Goal: Task Accomplishment & Management: Manage account settings

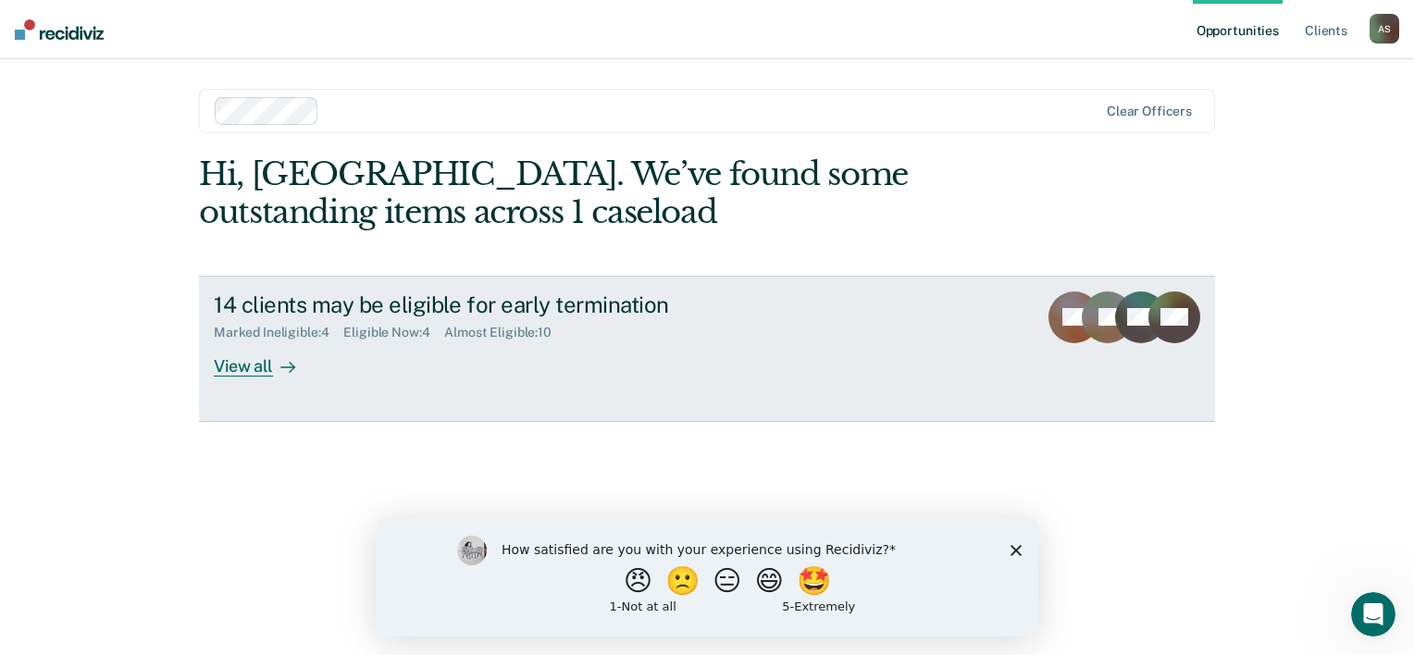
click at [230, 378] on link "14 clients may be eligible for early termination Marked Ineligible : 4 Eligible…" at bounding box center [707, 349] width 1016 height 146
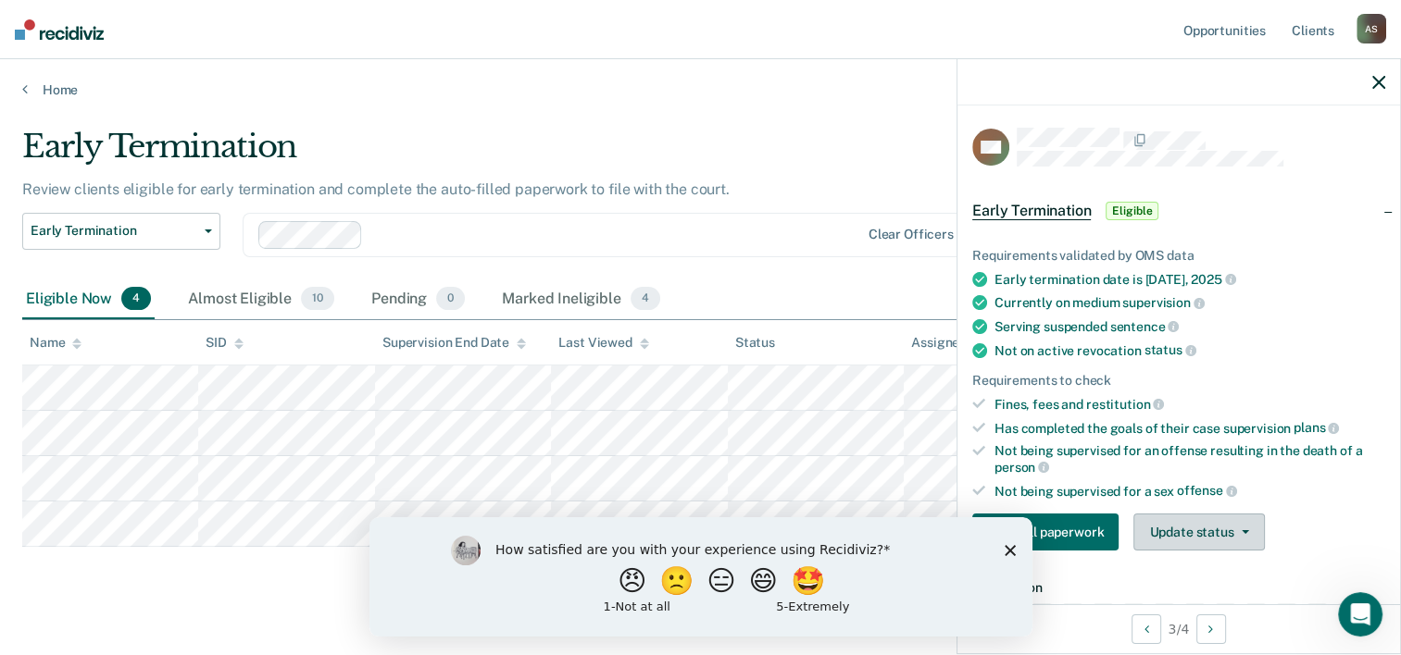
click at [1216, 516] on button "Update status" at bounding box center [1198, 532] width 131 height 37
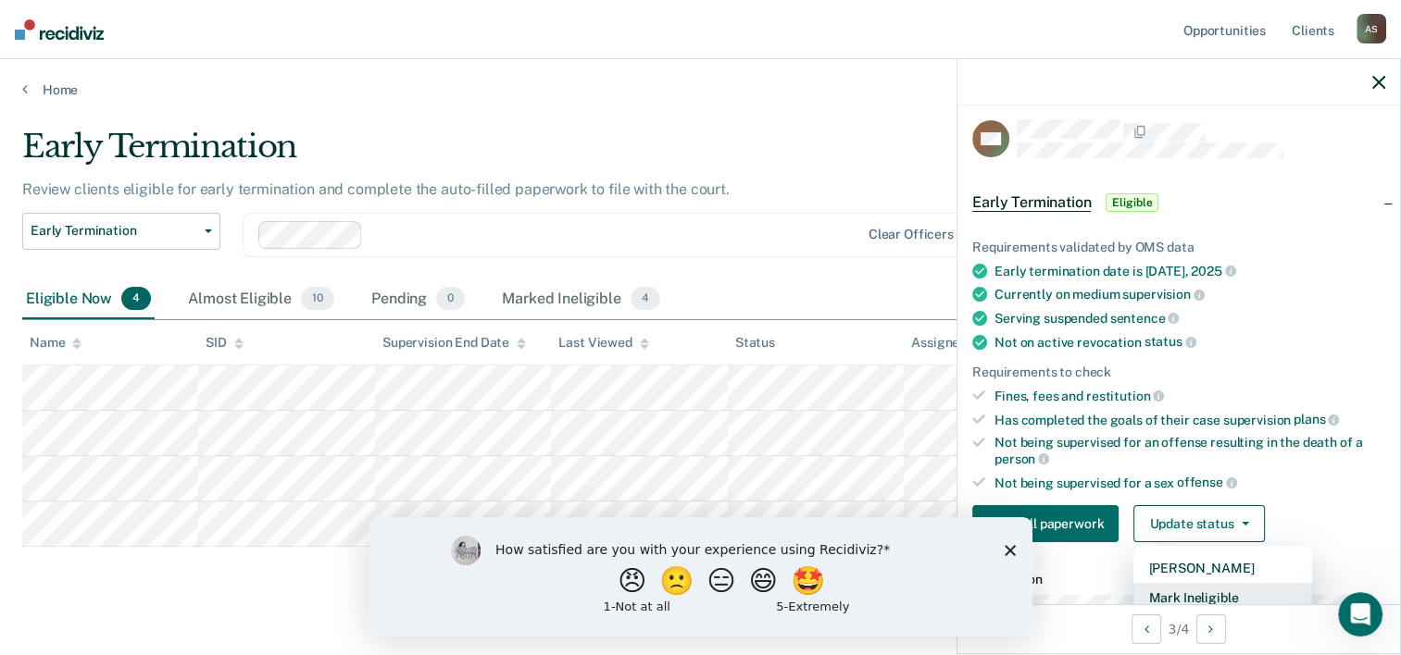
click at [1211, 596] on button "Mark Ineligible" at bounding box center [1222, 598] width 179 height 30
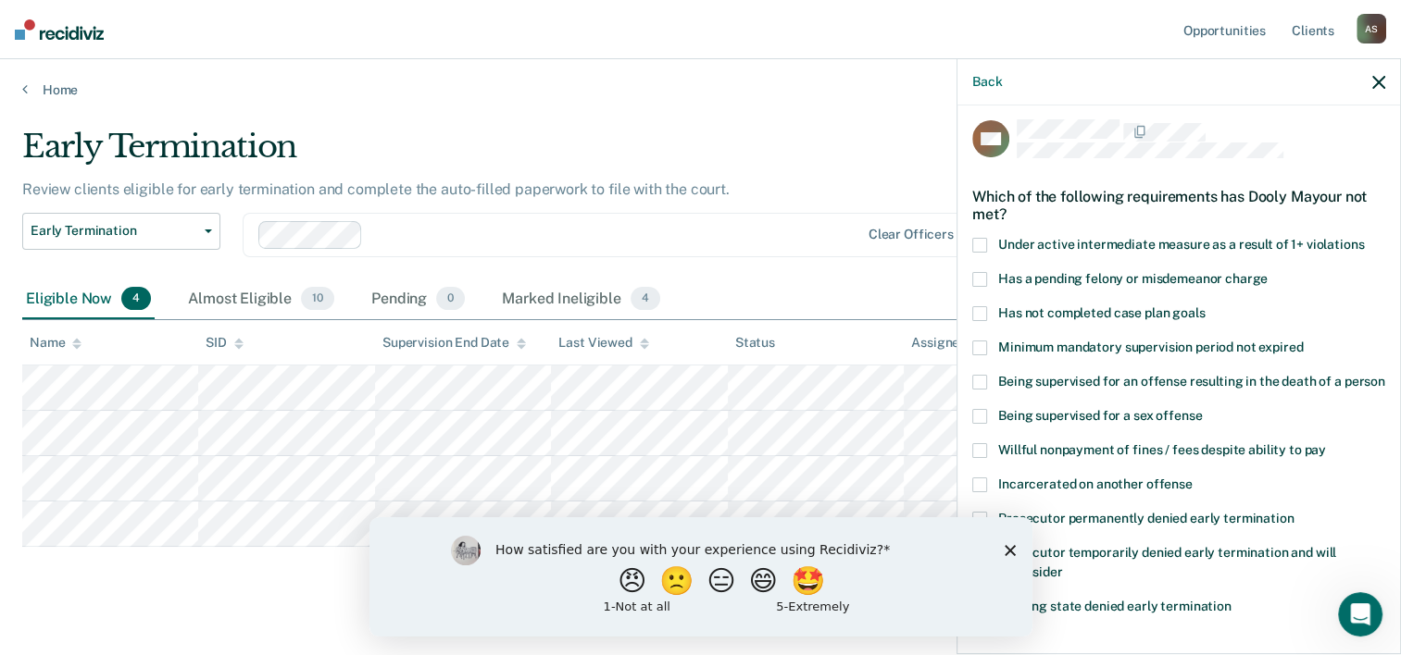
click at [1016, 554] on div "How satisfied are you with your experience using Recidiviz? 😠 🙁 😑 😄 🤩 1 - Not a…" at bounding box center [699, 576] width 663 height 119
click at [1007, 549] on polygon "Close survey" at bounding box center [1008, 549] width 11 height 11
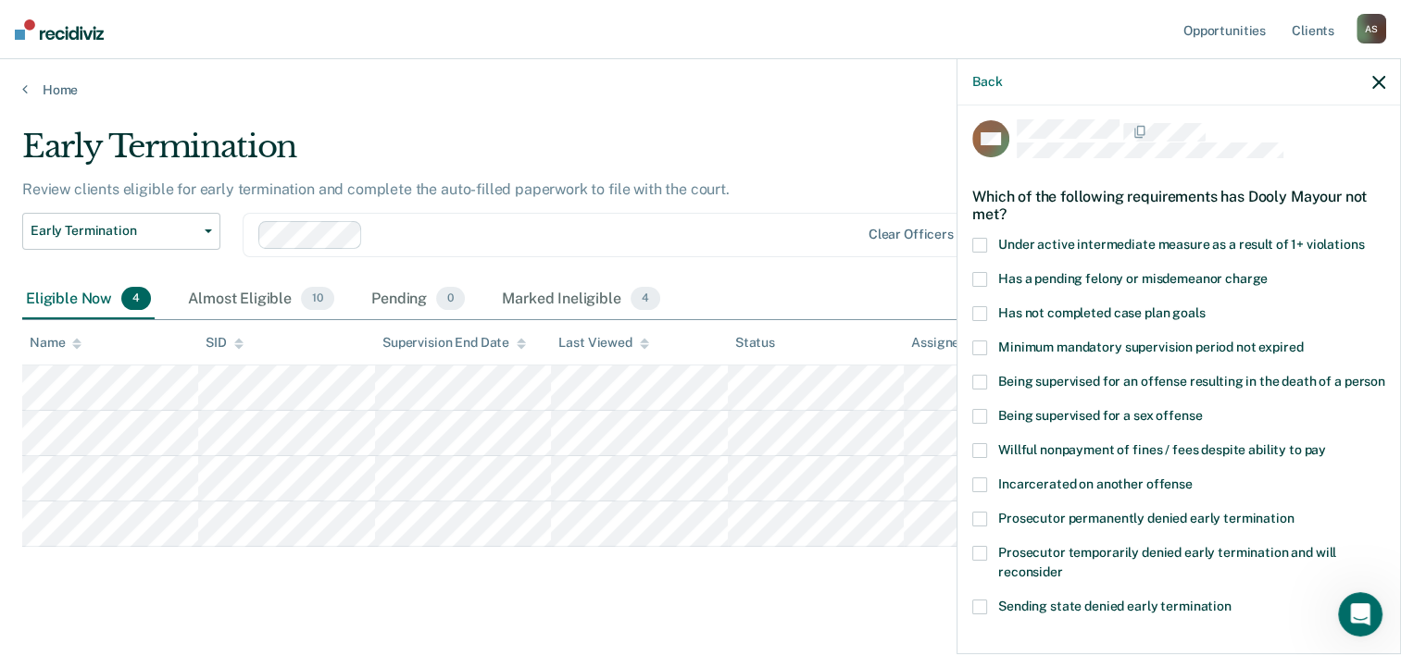
click at [1053, 311] on span "Has not completed case plan goals" at bounding box center [1101, 312] width 206 height 15
click at [1204, 306] on input "Has not completed case plan goals" at bounding box center [1204, 306] width 0 height 0
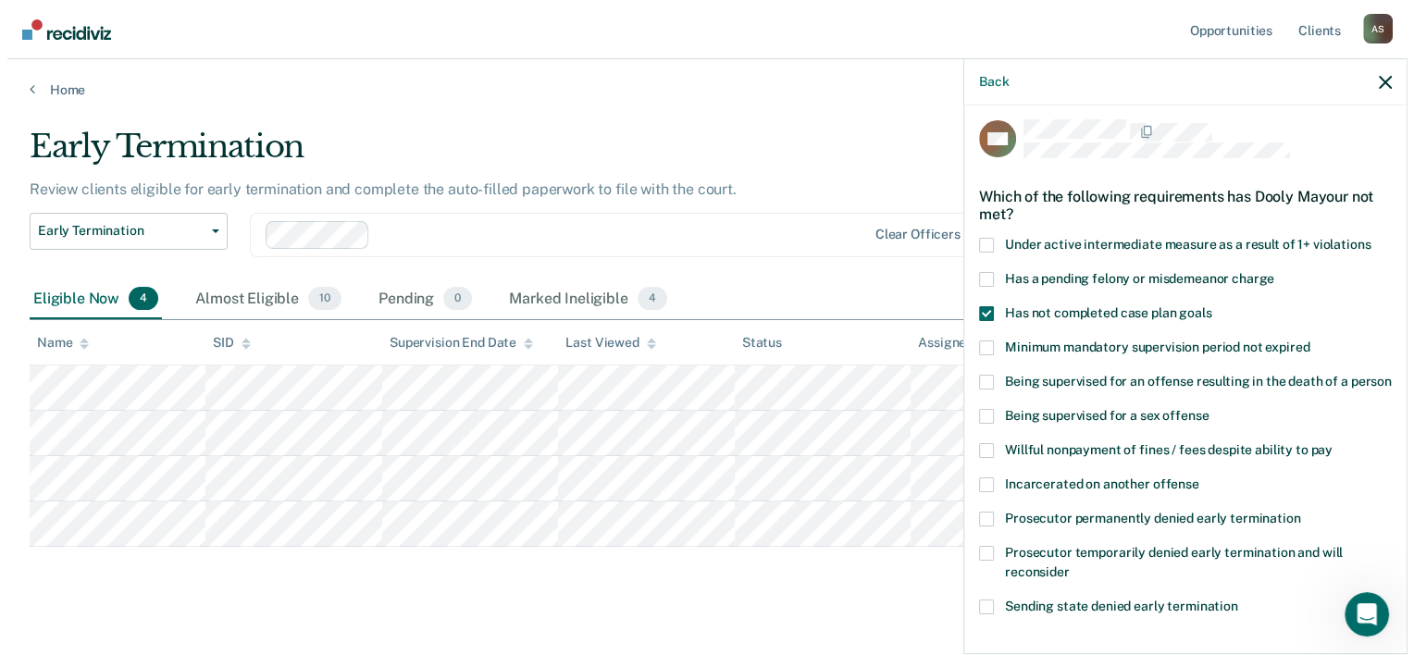
scroll to position [268, 0]
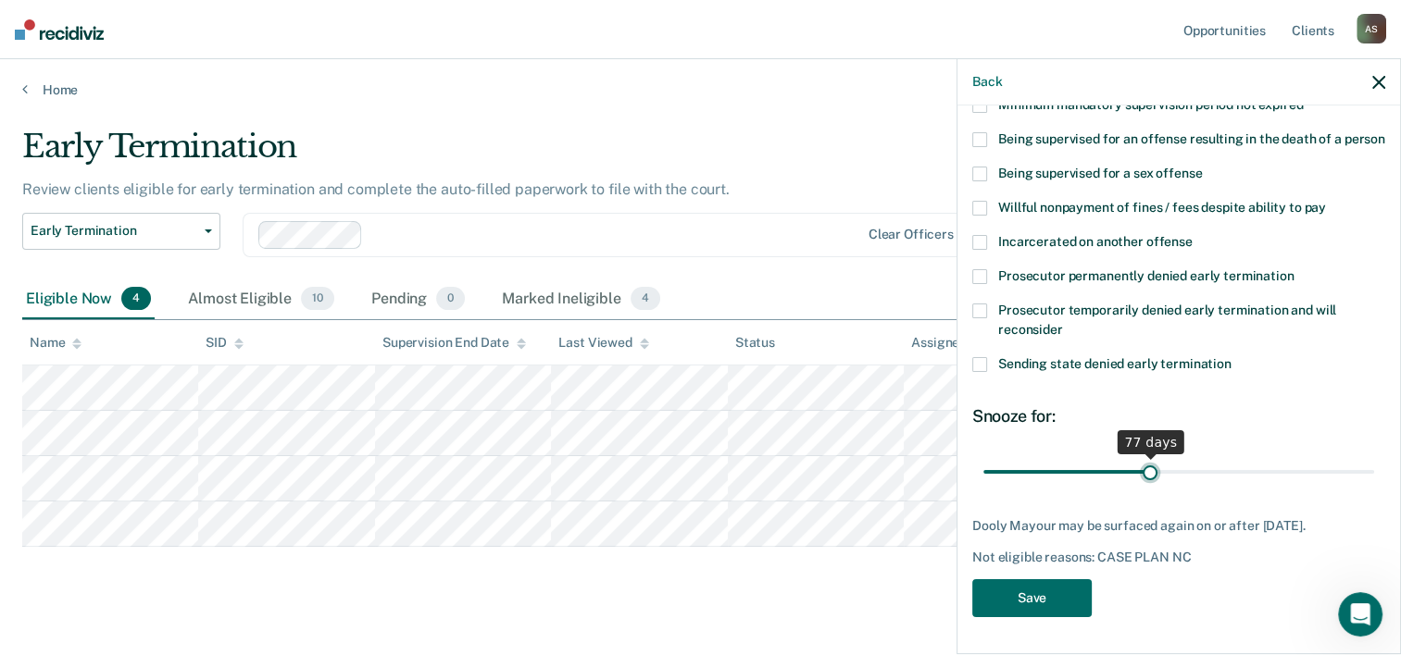
click at [1144, 467] on input "range" at bounding box center [1178, 472] width 391 height 32
drag, startPoint x: 1146, startPoint y: 467, endPoint x: 1394, endPoint y: 498, distance: 249.9
type input "180"
click at [1374, 489] on input "range" at bounding box center [1178, 472] width 391 height 32
click at [1000, 597] on button "Save" at bounding box center [1031, 598] width 119 height 38
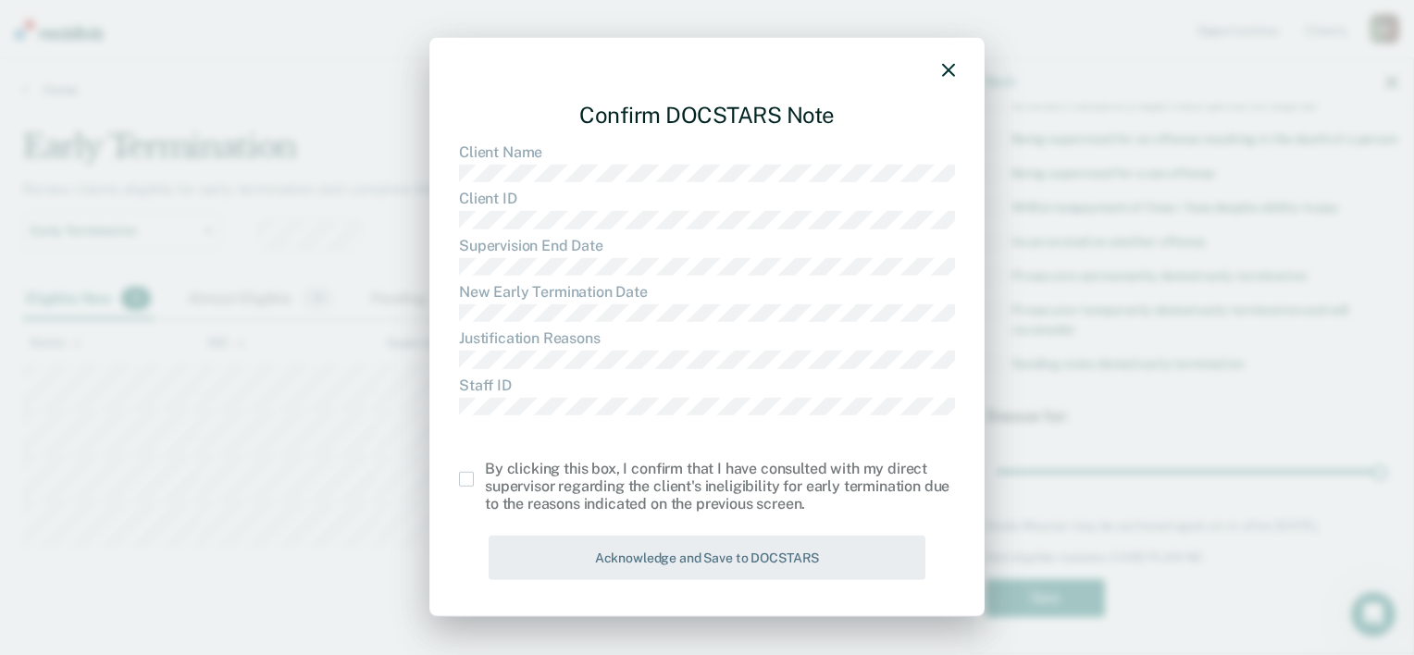
click at [472, 475] on span at bounding box center [466, 479] width 15 height 15
click at [485, 472] on input "checkbox" at bounding box center [485, 472] width 0 height 0
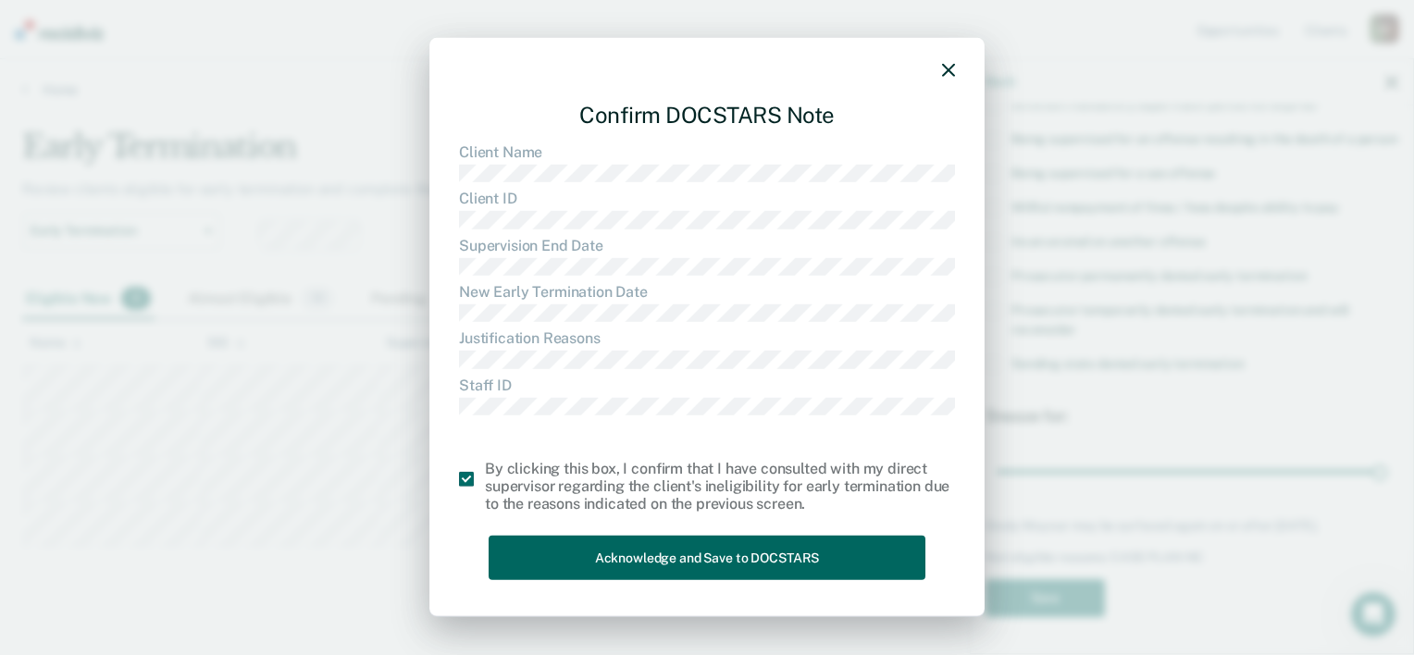
click at [560, 559] on button "Acknowledge and Save to DOCSTARS" at bounding box center [707, 557] width 437 height 45
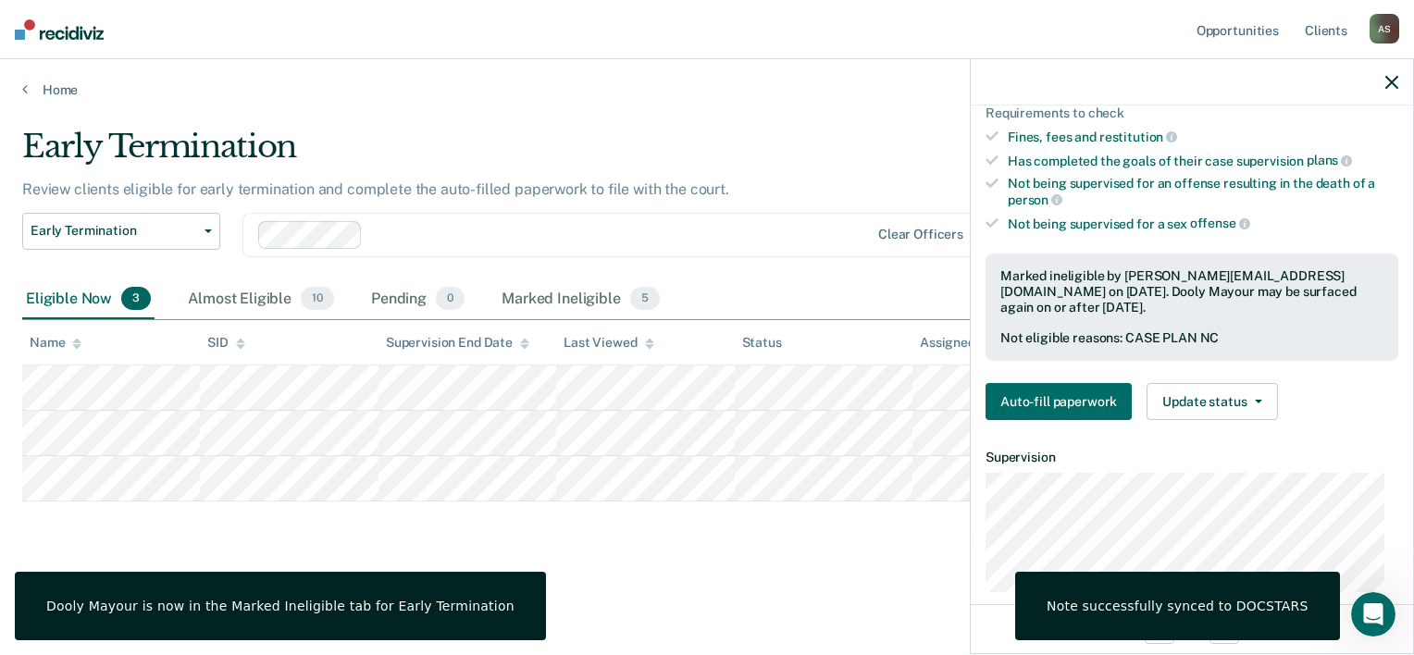
click at [1398, 85] on icon "button" at bounding box center [1392, 82] width 13 height 13
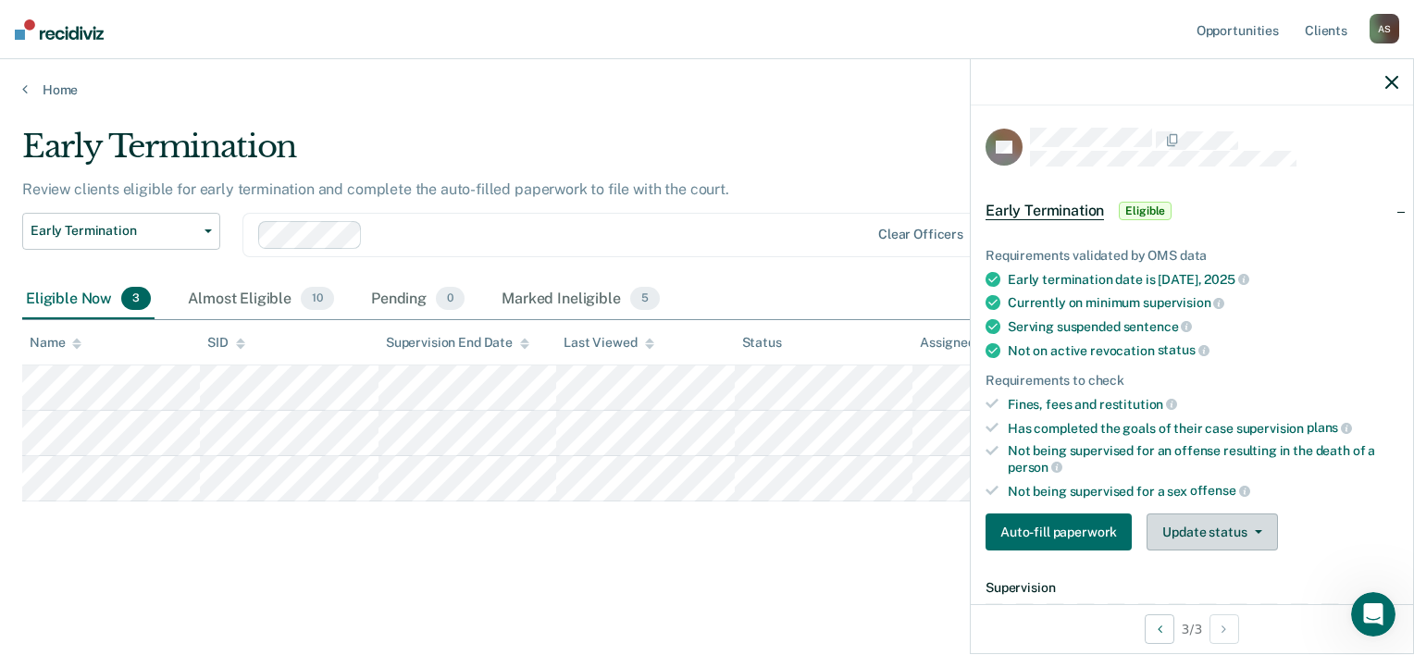
click at [1188, 514] on button "Update status" at bounding box center [1212, 532] width 131 height 37
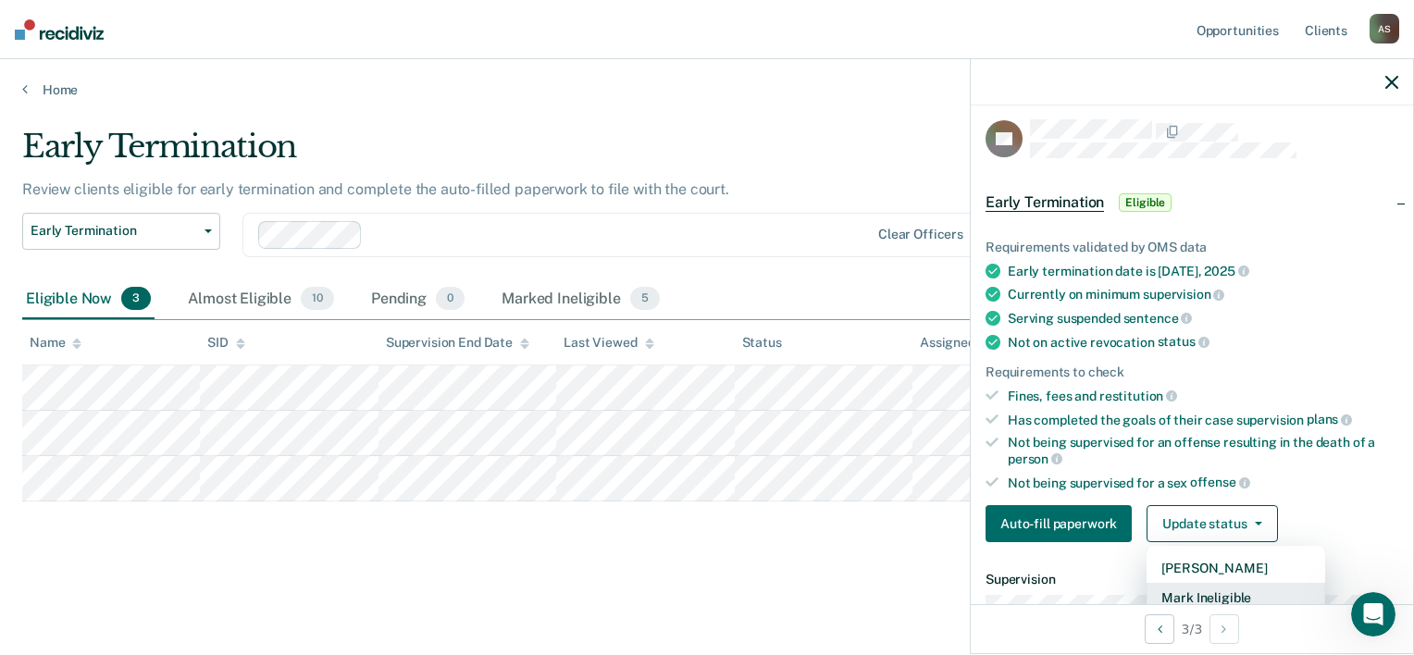
click at [1178, 591] on button "Mark Ineligible" at bounding box center [1236, 598] width 179 height 30
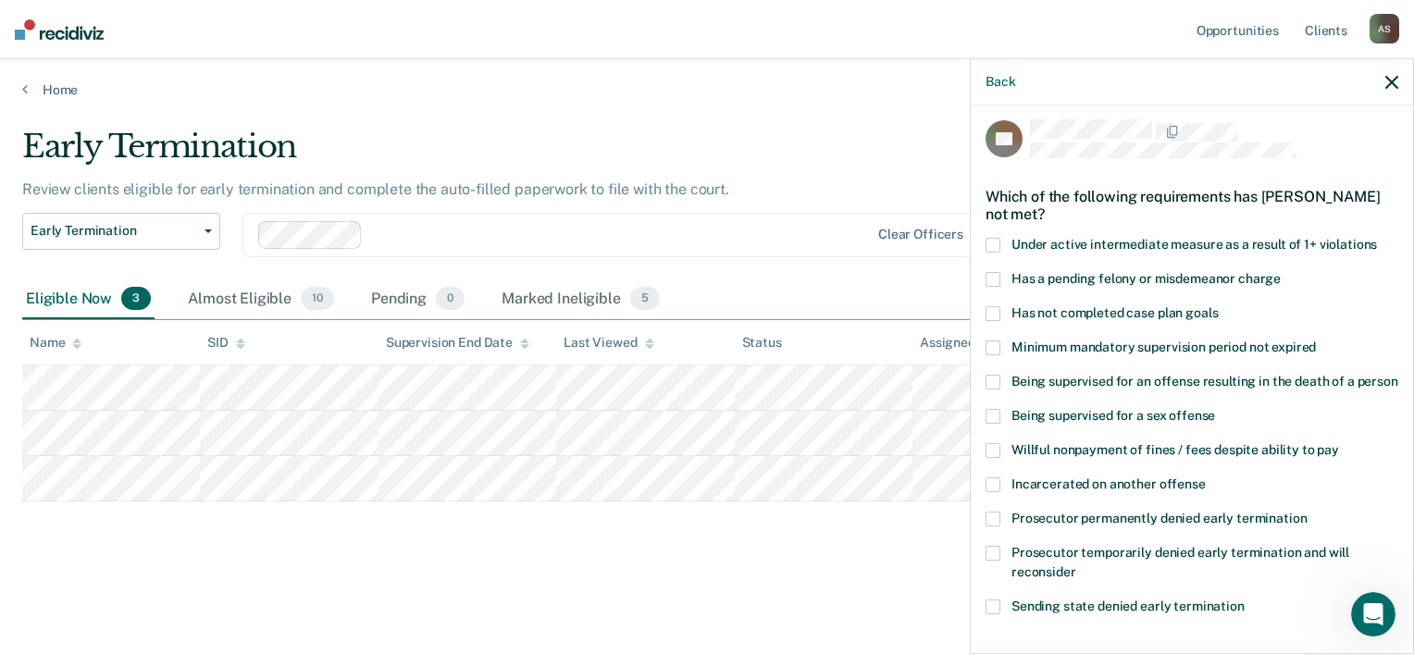
click at [1102, 321] on label "Has not completed case plan goals" at bounding box center [1192, 315] width 413 height 19
click at [1218, 306] on input "Has not completed case plan goals" at bounding box center [1218, 306] width 0 height 0
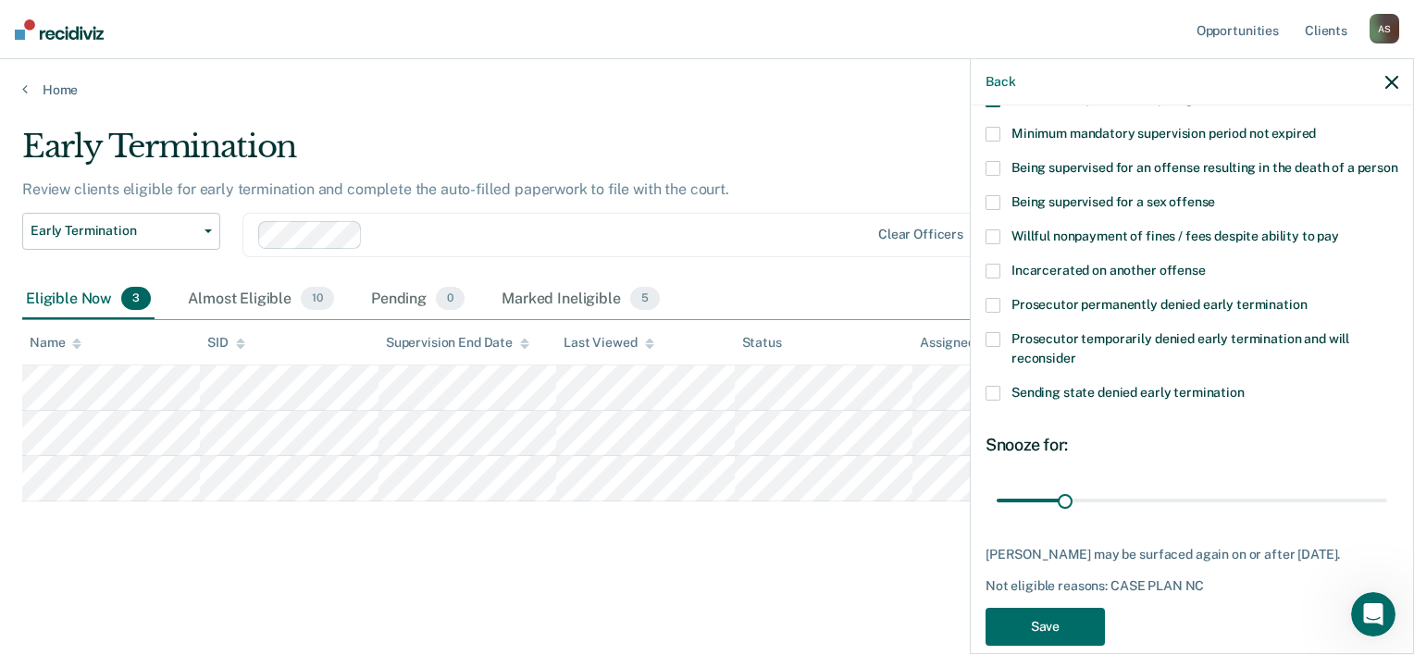
scroll to position [223, 0]
click at [1139, 507] on input "range" at bounding box center [1192, 500] width 391 height 32
drag, startPoint x: 1148, startPoint y: 513, endPoint x: 1203, endPoint y: 492, distance: 59.2
click at [1203, 492] on input "range" at bounding box center [1192, 500] width 391 height 32
click at [1203, 482] on div "99 days" at bounding box center [1211, 470] width 68 height 24
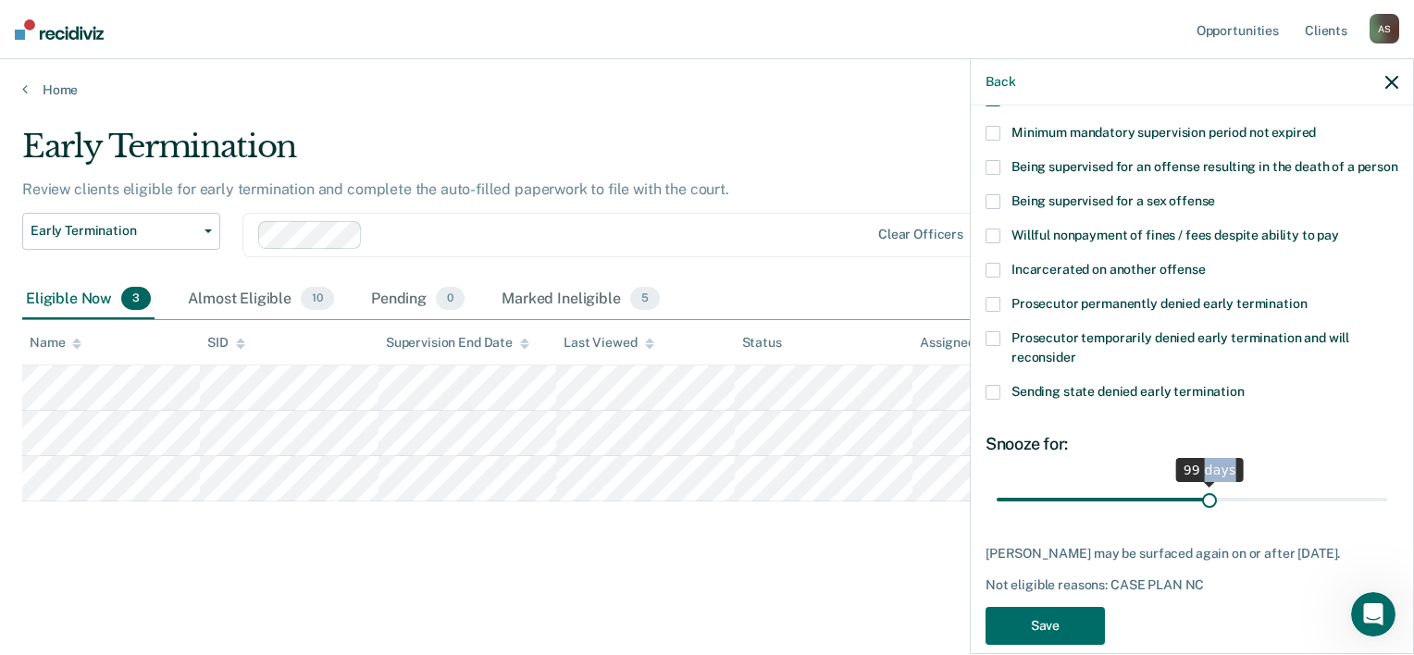
click at [1203, 482] on div "99 days" at bounding box center [1211, 470] width 68 height 24
drag, startPoint x: 1203, startPoint y: 492, endPoint x: 1203, endPoint y: 518, distance: 25.9
type input "100"
click at [1203, 517] on input "range" at bounding box center [1192, 500] width 391 height 32
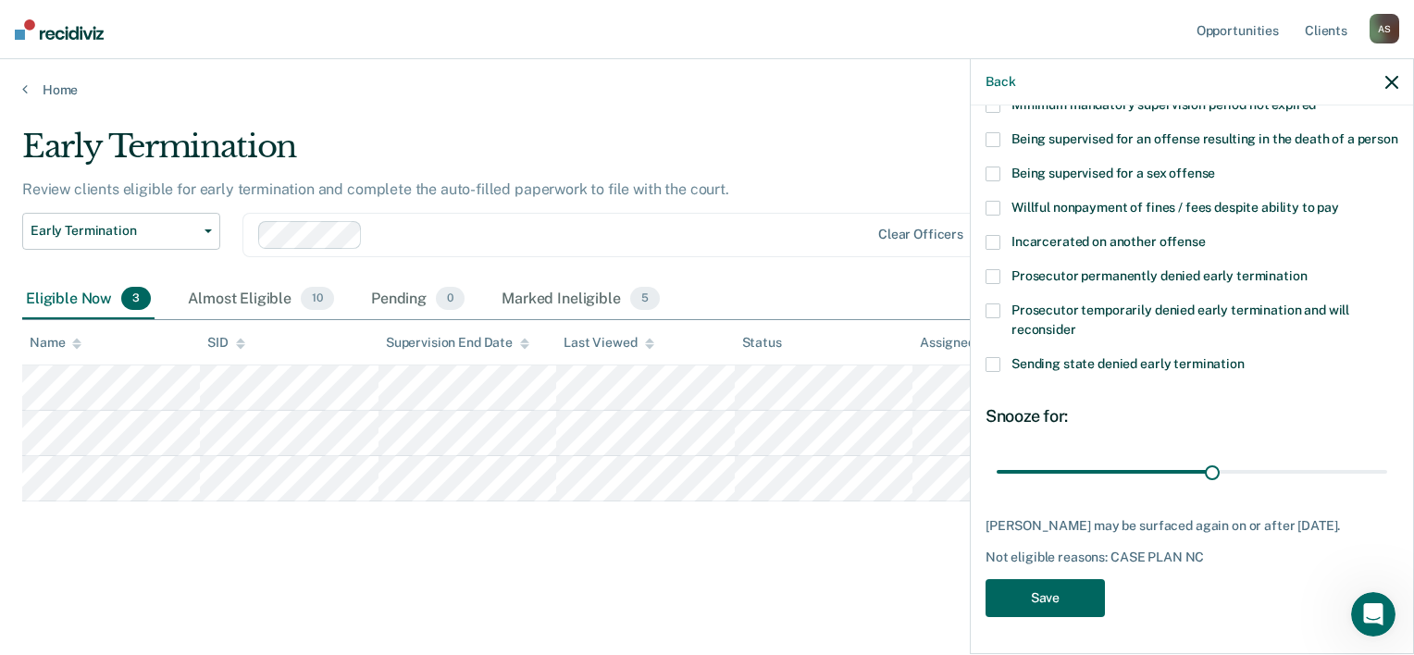
click at [1092, 587] on button "Save" at bounding box center [1045, 598] width 119 height 38
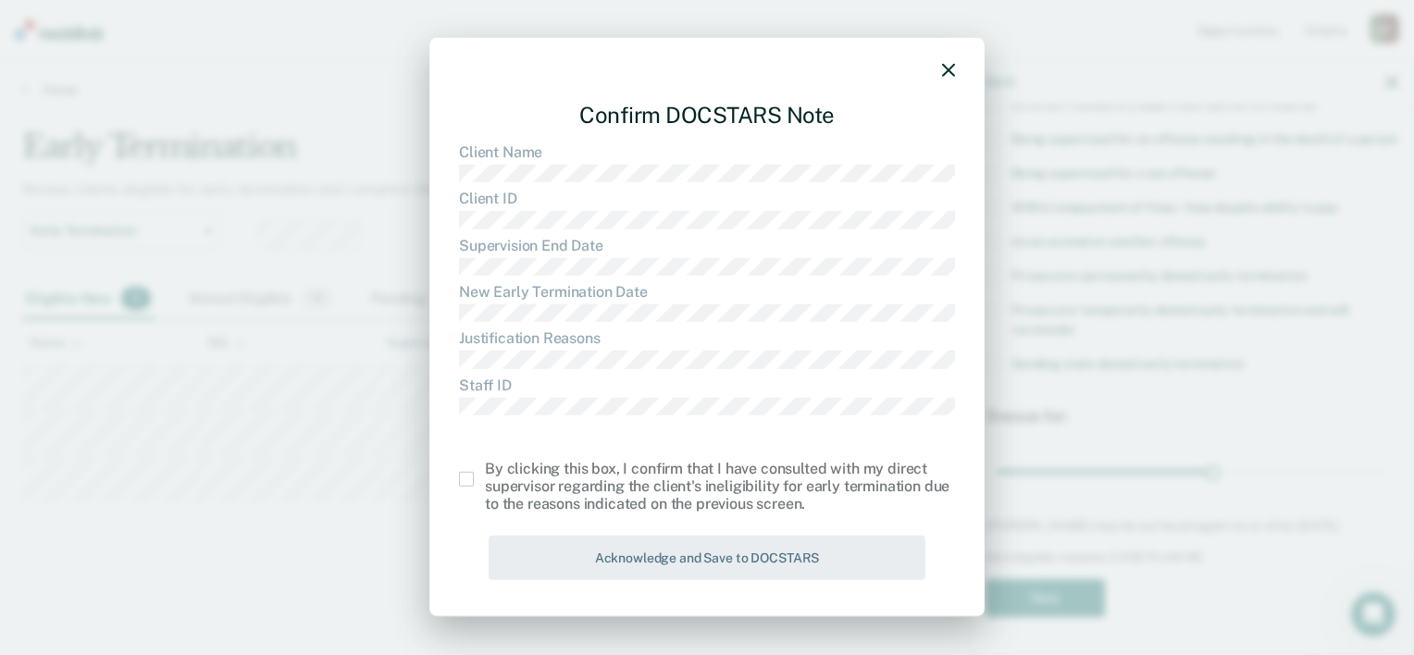
click at [468, 482] on span at bounding box center [466, 479] width 15 height 15
click at [485, 472] on input "checkbox" at bounding box center [485, 472] width 0 height 0
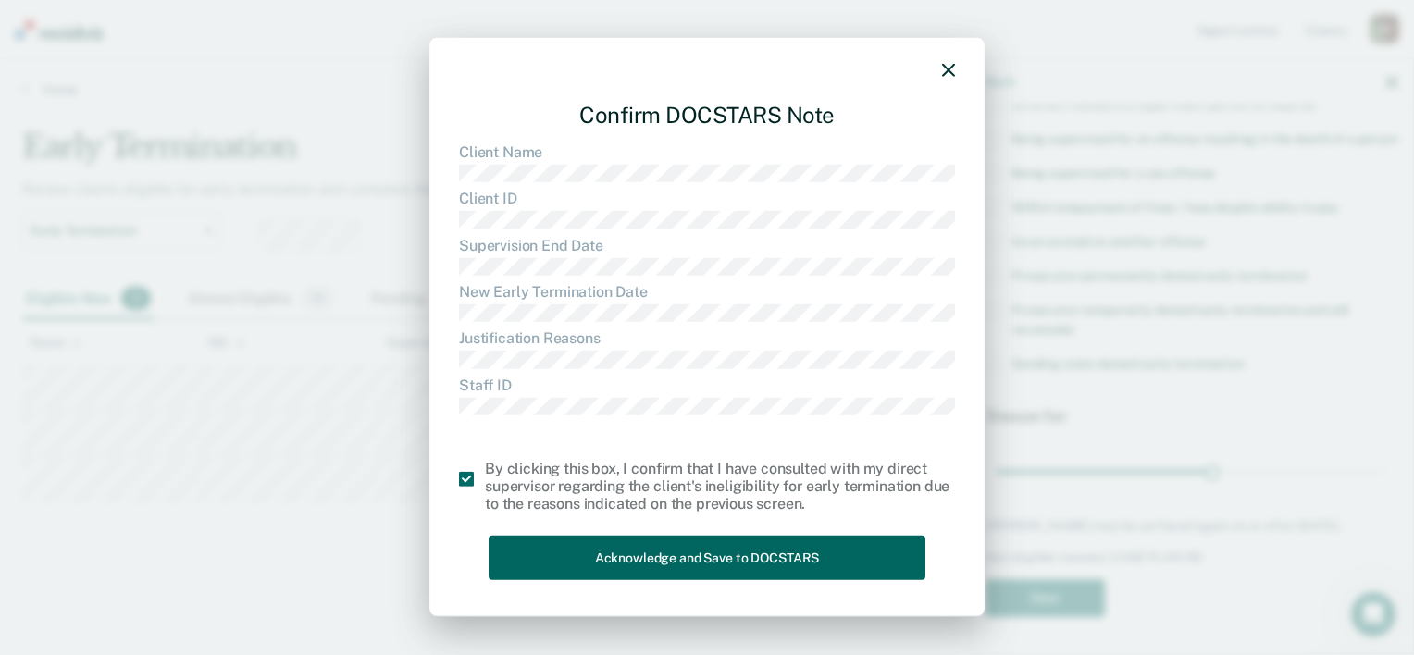
click at [633, 575] on button "Acknowledge and Save to DOCSTARS" at bounding box center [707, 557] width 437 height 45
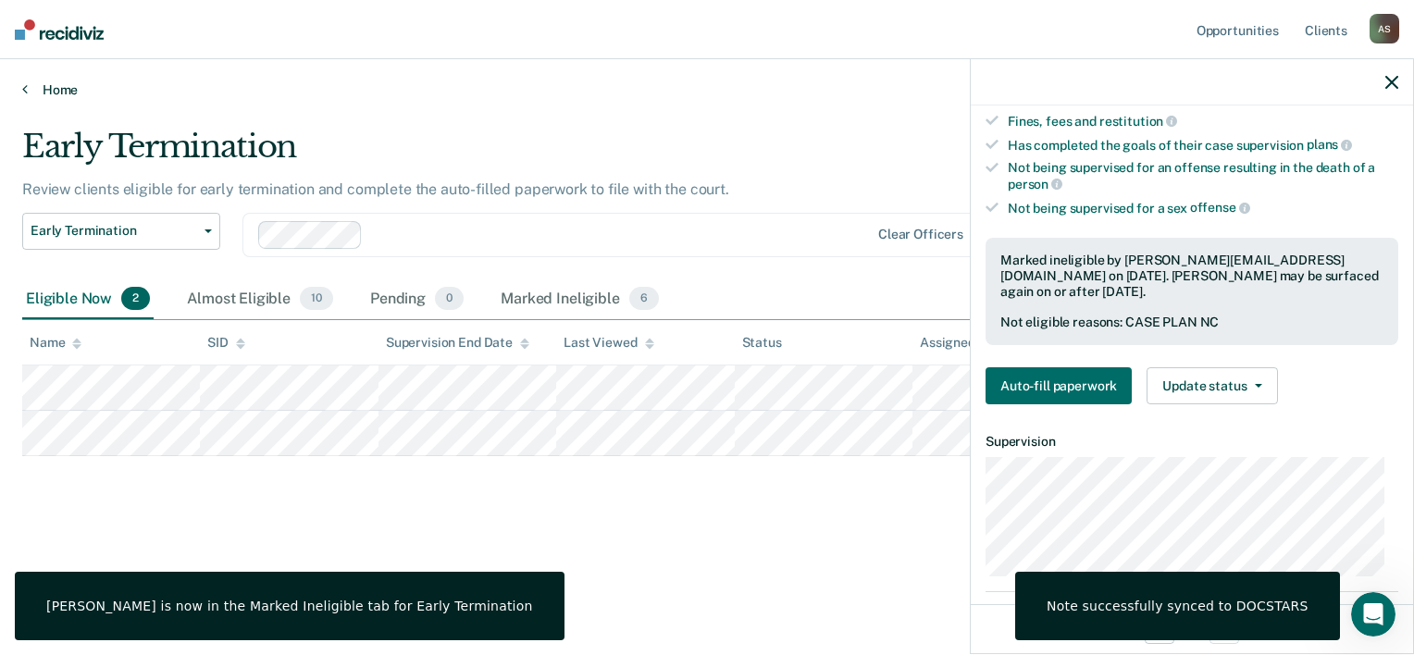
click at [915, 93] on link "Home" at bounding box center [707, 89] width 1370 height 17
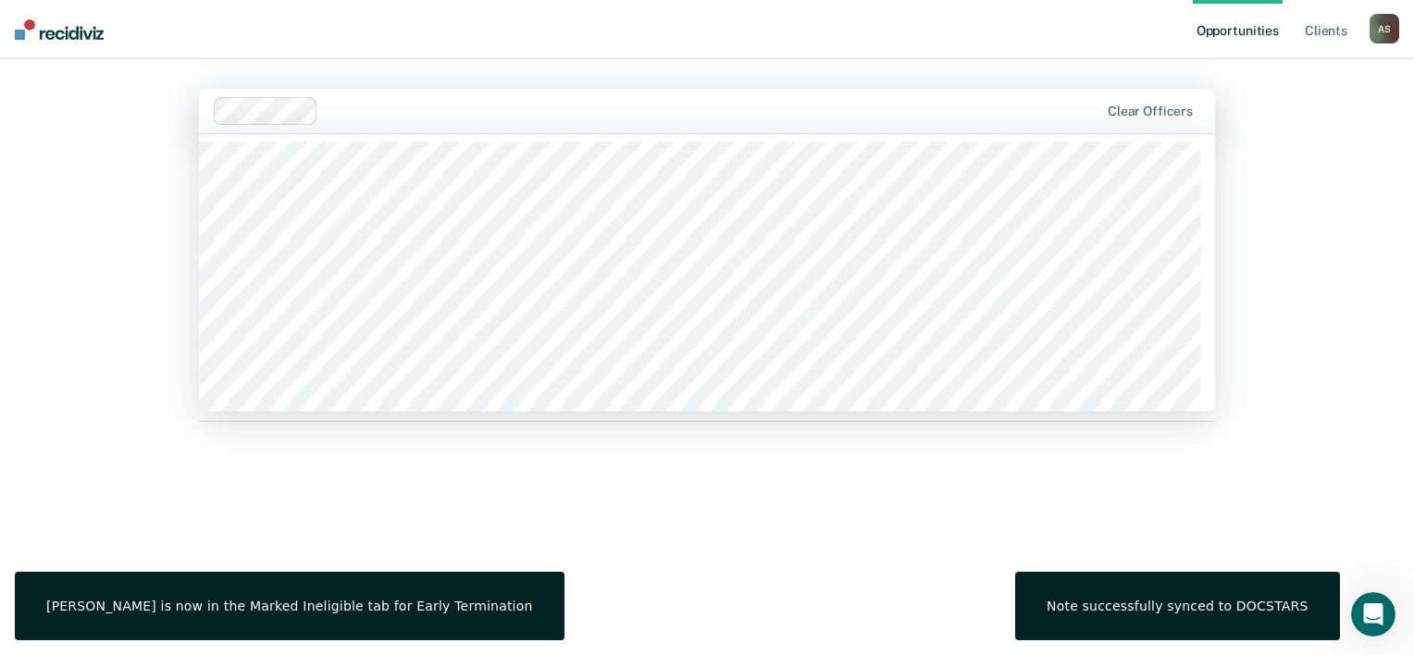
click at [915, 93] on div "Clear officers" at bounding box center [707, 111] width 1016 height 44
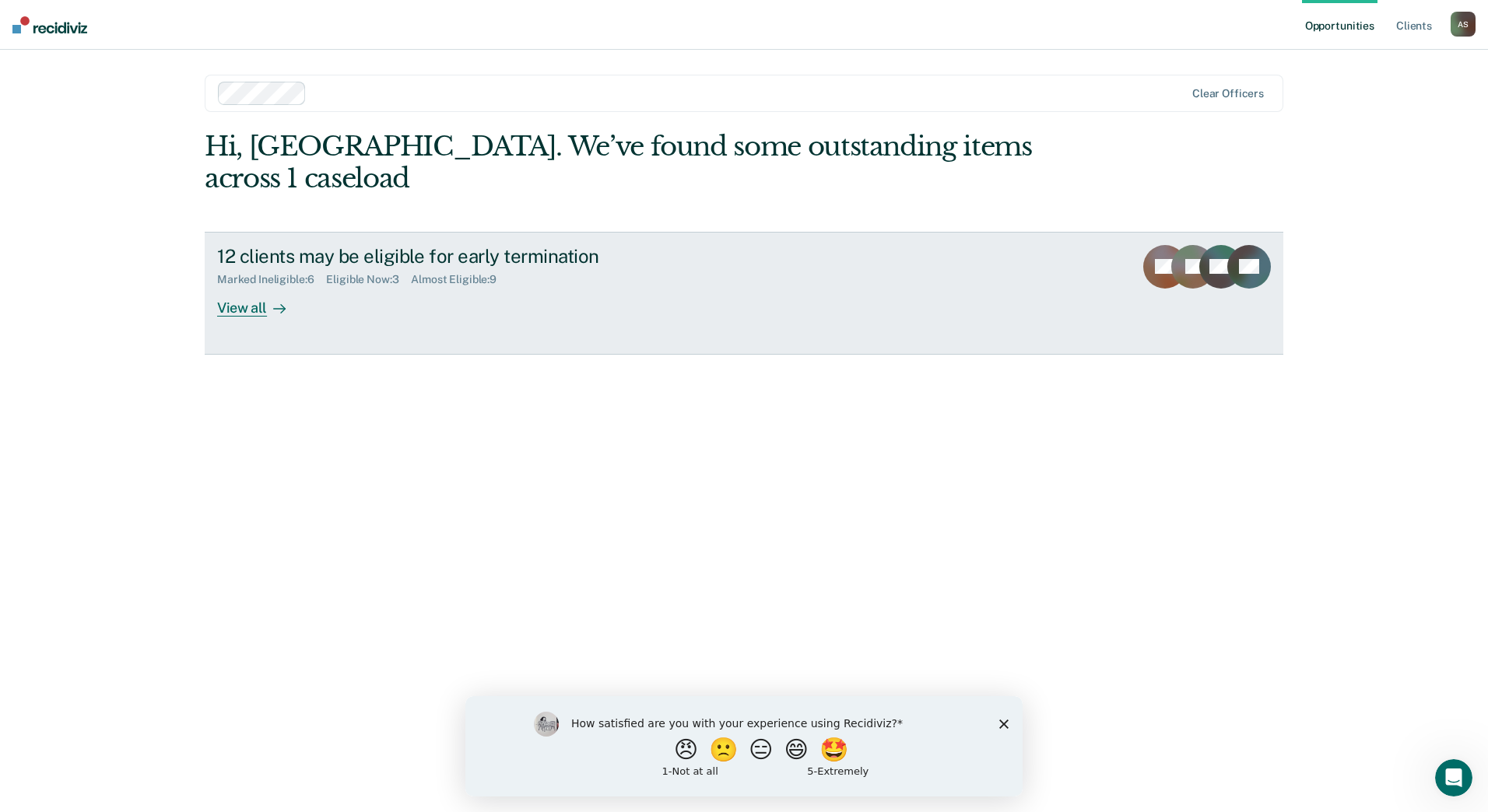
click at [259, 287] on link "12 clients may be eligible for early termination Marked Ineligible : 6 Eligible…" at bounding box center [743, 293] width 1079 height 123
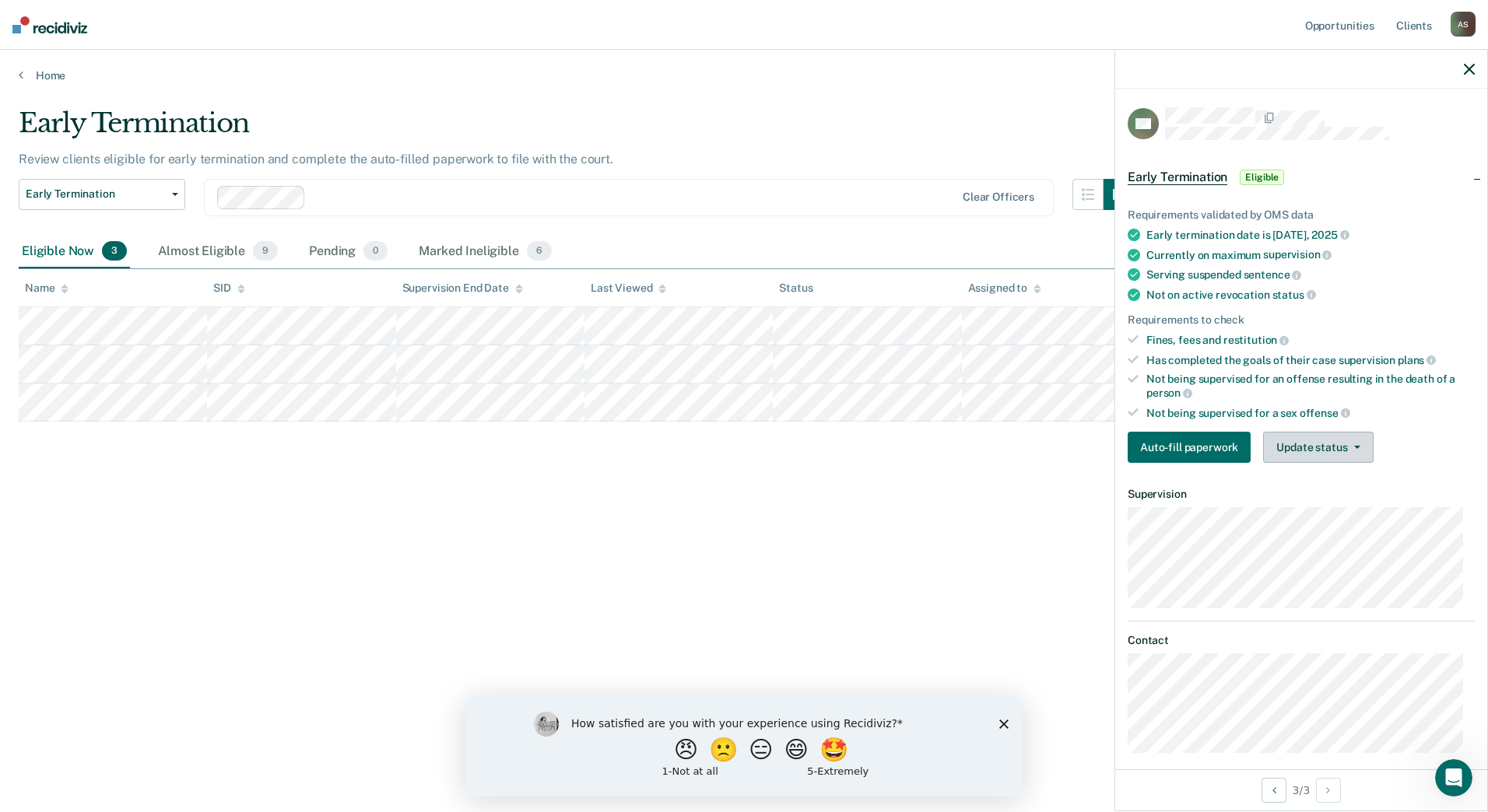
click at [1288, 435] on button "Update status" at bounding box center [1317, 447] width 110 height 31
click at [1320, 503] on button "Mark Ineligible" at bounding box center [1338, 509] width 150 height 25
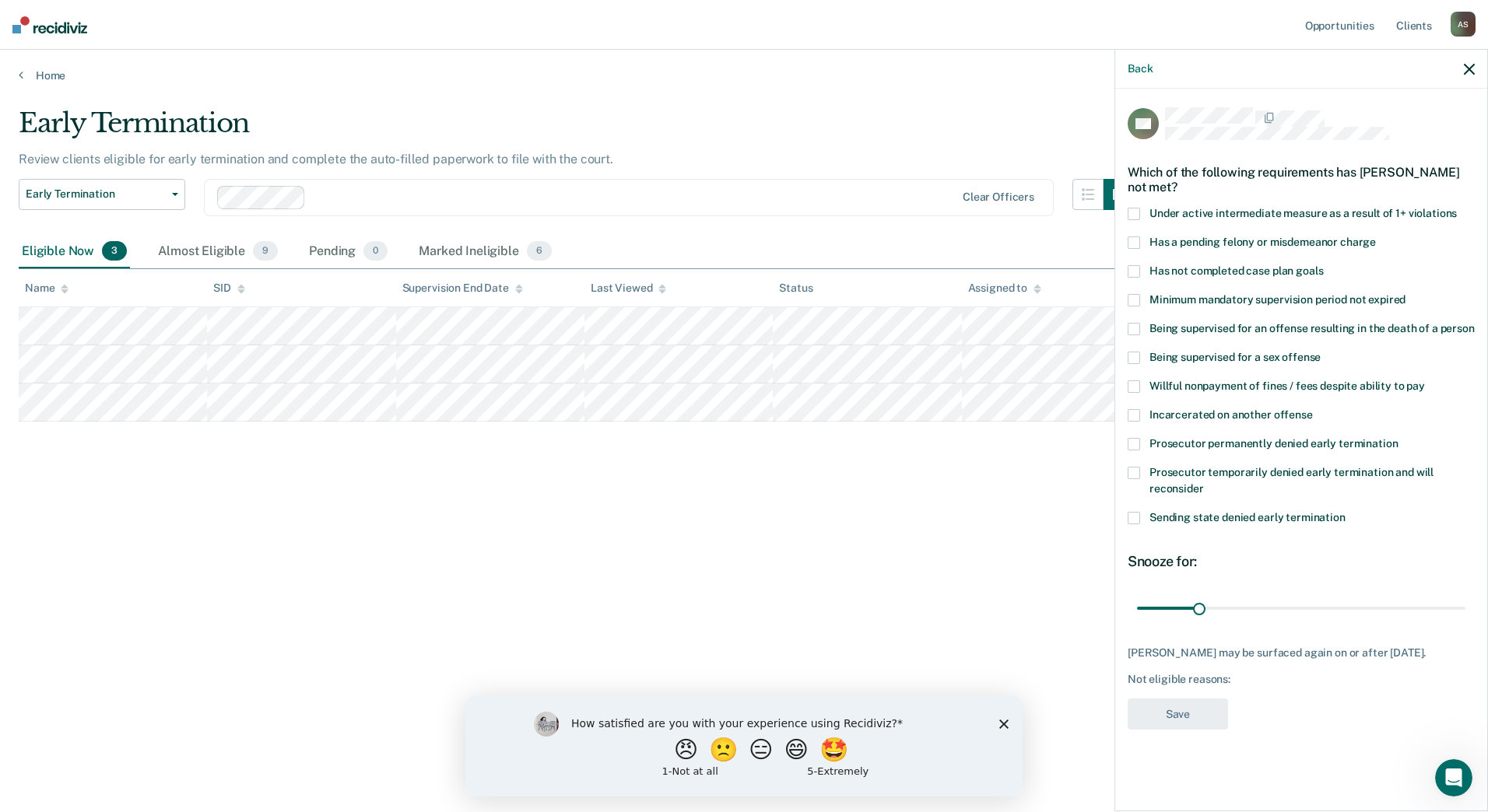
click at [1244, 267] on span "Has not completed case plan goals" at bounding box center [1236, 271] width 173 height 13
click at [1323, 266] on input "Has not completed case plan goals" at bounding box center [1323, 266] width 0 height 0
click at [1233, 605] on input "range" at bounding box center [1301, 608] width 329 height 27
click at [1246, 600] on input "range" at bounding box center [1301, 608] width 329 height 27
type input "60"
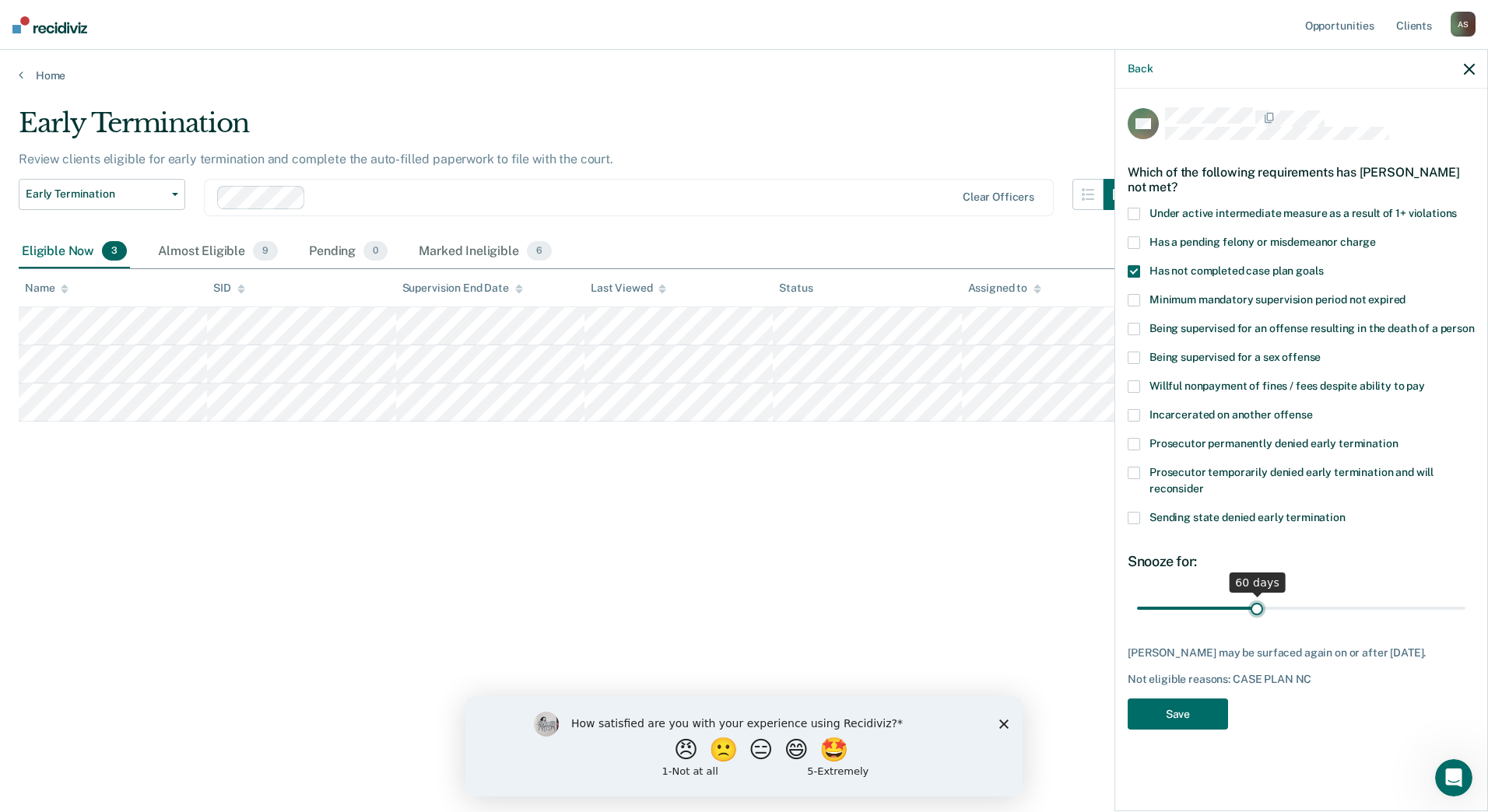
click at [1256, 598] on input "range" at bounding box center [1301, 608] width 329 height 27
click at [1215, 715] on button "Save" at bounding box center [1177, 714] width 100 height 32
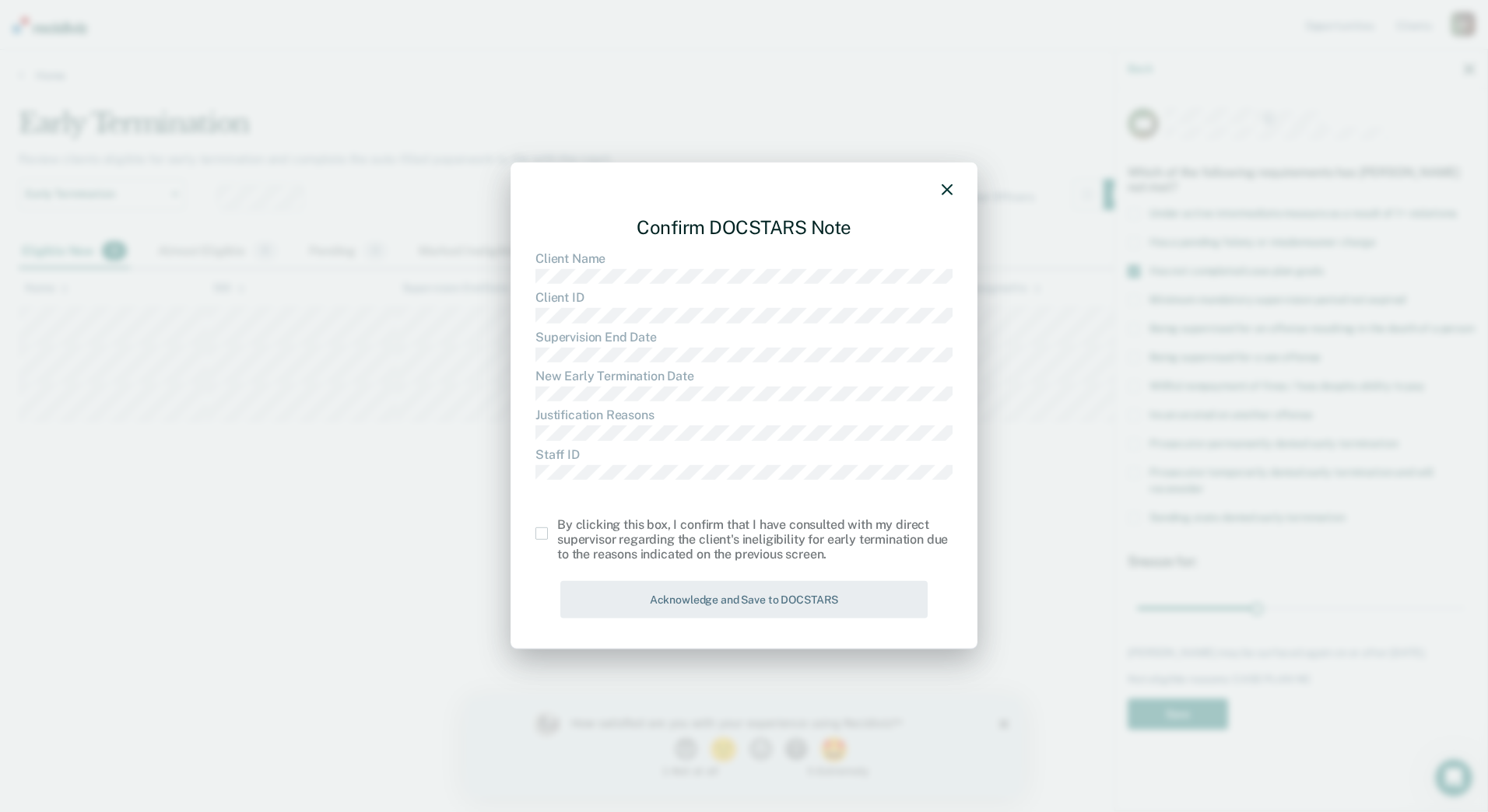
click at [550, 542] on div "By clicking this box, I confirm that I have consulted with my direct supervisor…" at bounding box center [744, 540] width 417 height 45
click at [547, 538] on span at bounding box center [541, 534] width 13 height 13
click at [557, 528] on input "checkbox" at bounding box center [557, 528] width 0 height 0
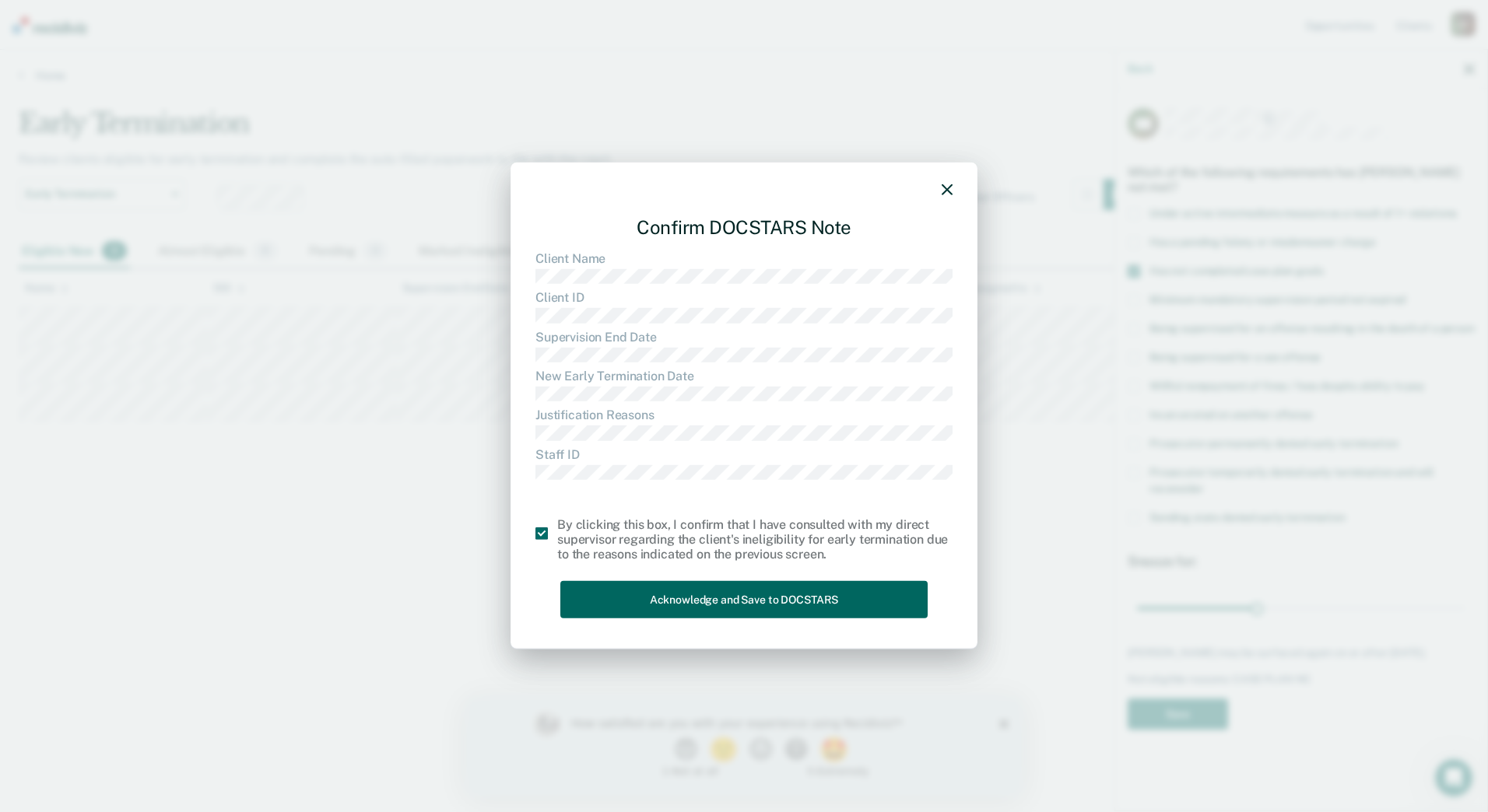
click at [653, 598] on button "Acknowledge and Save to DOCSTARS" at bounding box center [743, 599] width 367 height 38
